Goal: Navigation & Orientation: Find specific page/section

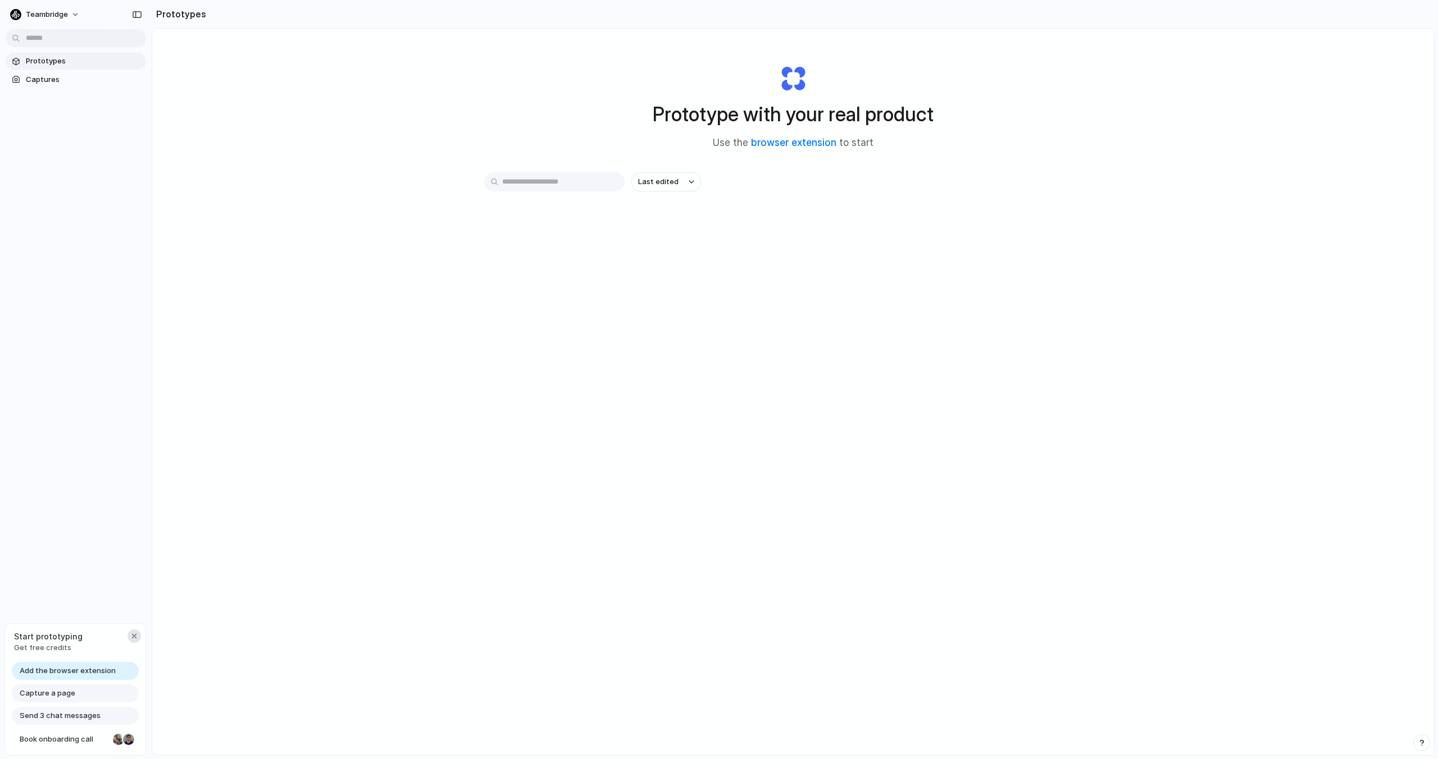
click at [135, 635] on div "button" at bounding box center [134, 636] width 9 height 9
click at [54, 19] on span "Teambridge" at bounding box center [47, 14] width 42 height 11
click at [79, 201] on div "Settings Invite members Change theme Sign out" at bounding box center [719, 379] width 1438 height 759
click at [63, 14] on span "Teambridge" at bounding box center [47, 14] width 42 height 11
click at [134, 4] on div "Settings Invite members Change theme Sign out" at bounding box center [719, 379] width 1438 height 759
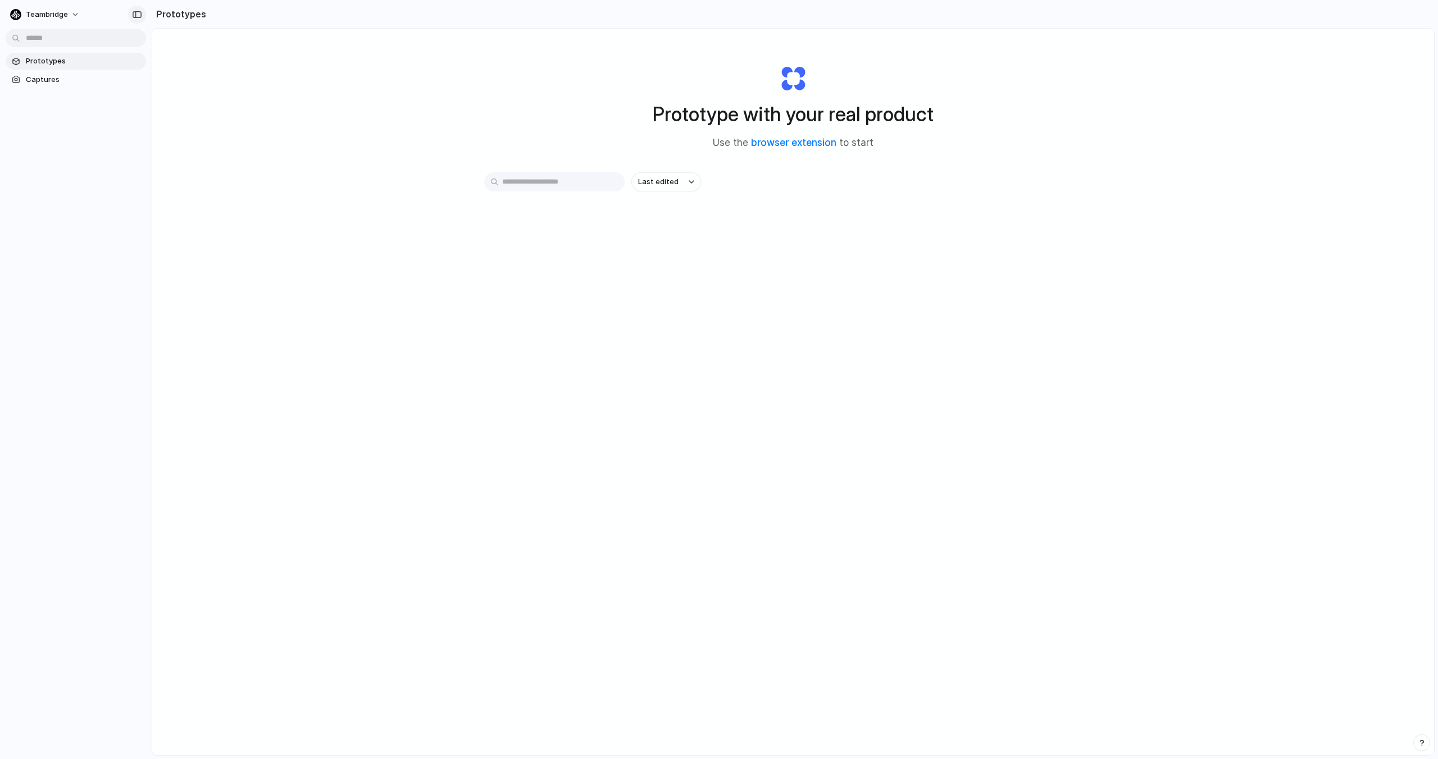
click at [140, 11] on div "button" at bounding box center [137, 15] width 10 height 8
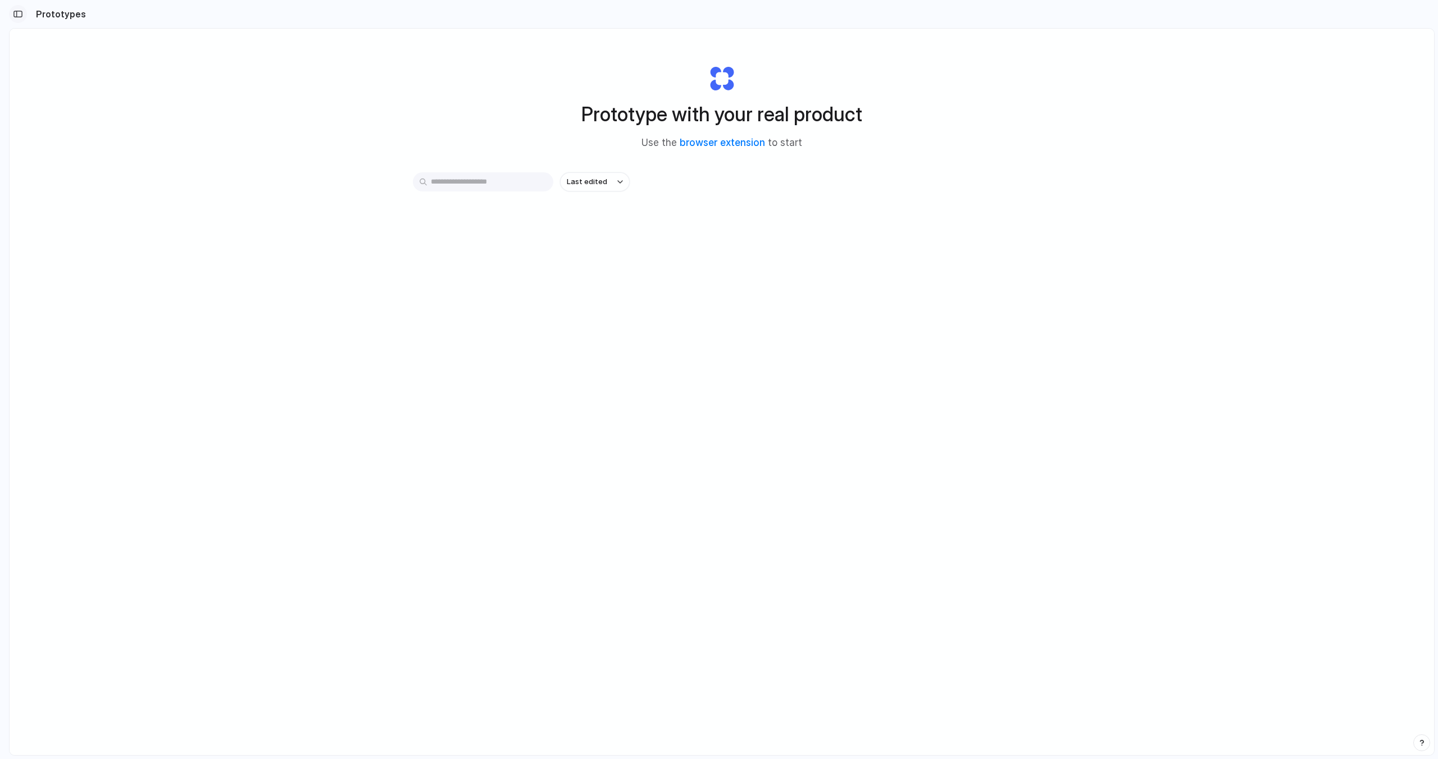
click at [23, 12] on button "button" at bounding box center [18, 14] width 18 height 18
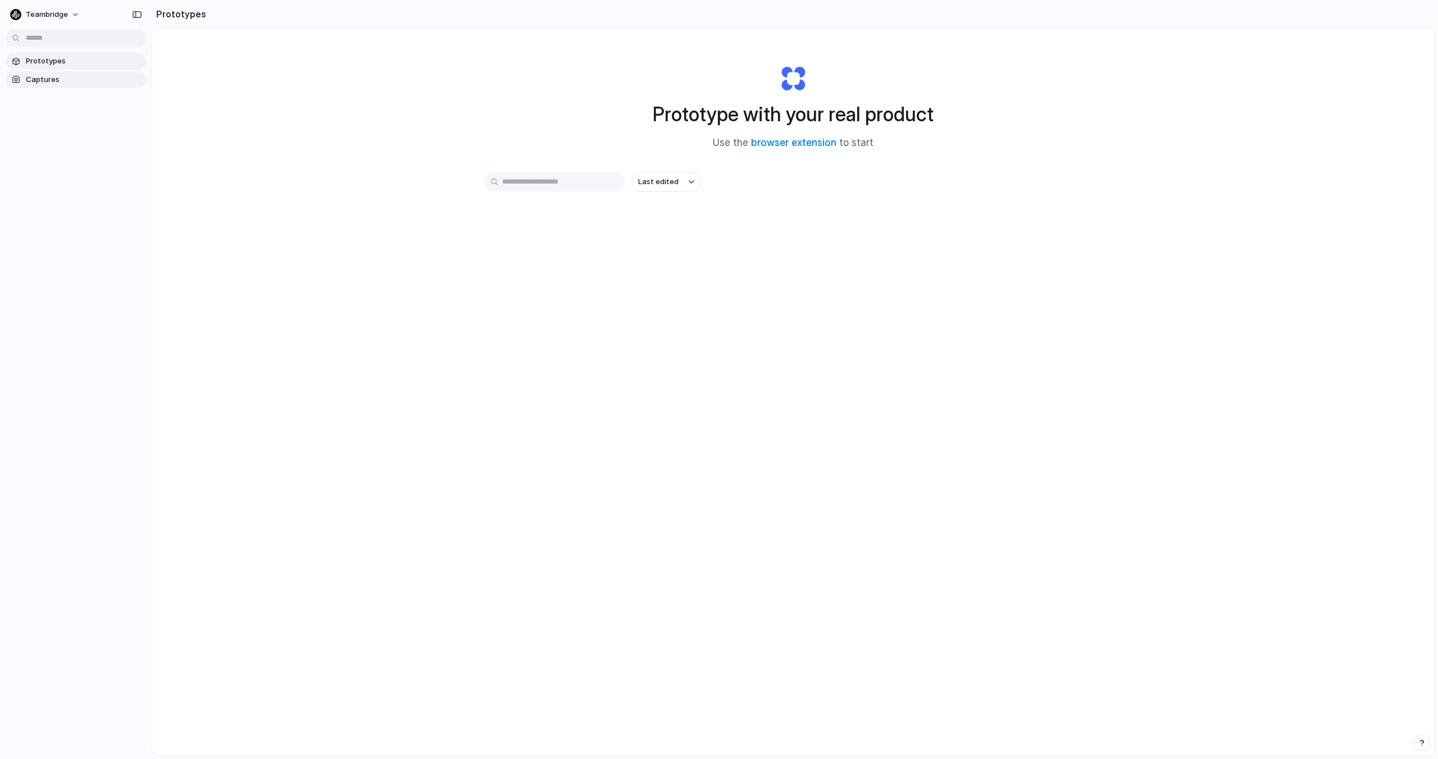
click at [51, 81] on span "Captures" at bounding box center [84, 79] width 116 height 11
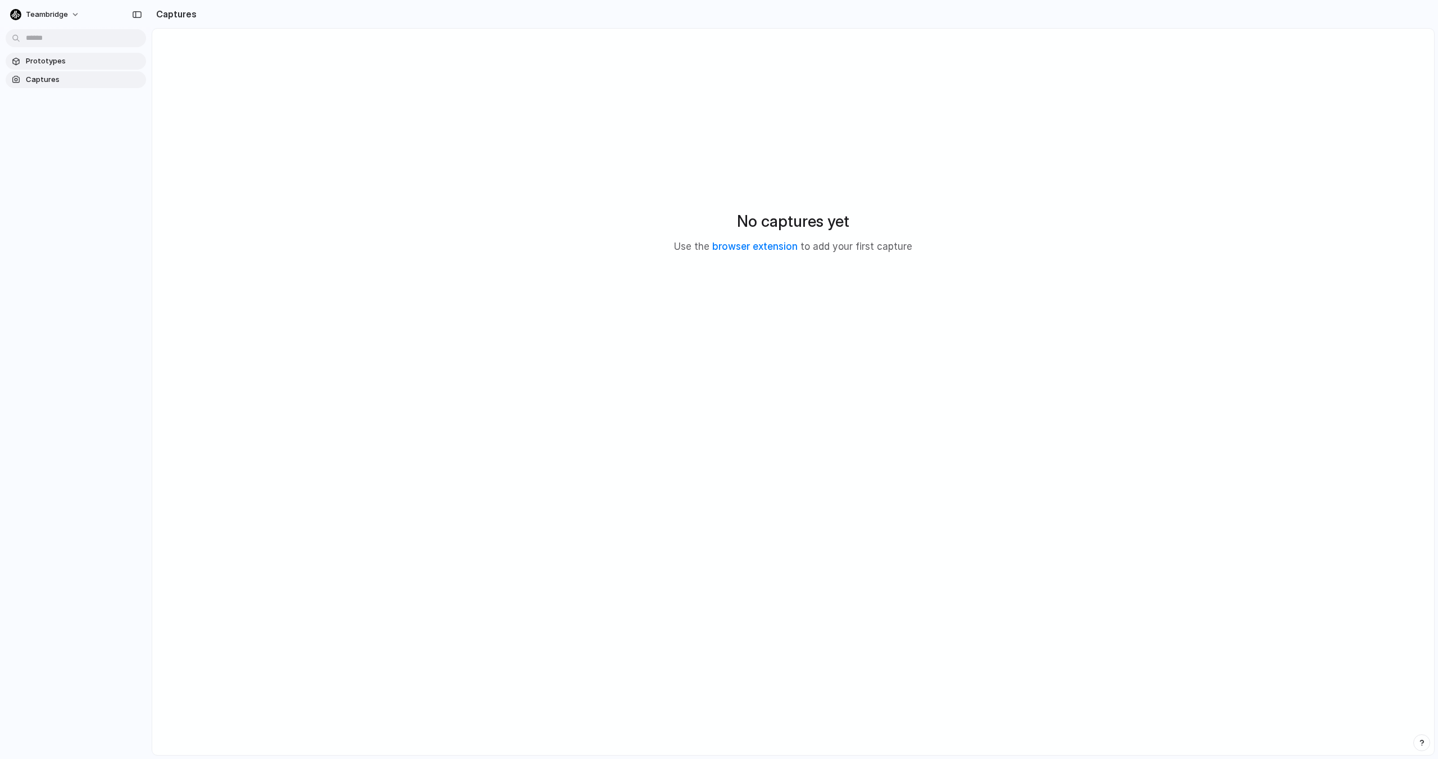
click at [53, 65] on span "Prototypes" at bounding box center [84, 61] width 116 height 11
